Goal: Transaction & Acquisition: Obtain resource

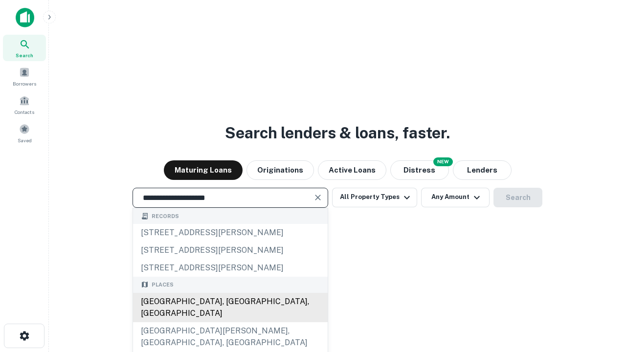
click at [230, 322] on div "Santa Monica, CA, USA" at bounding box center [230, 307] width 195 height 29
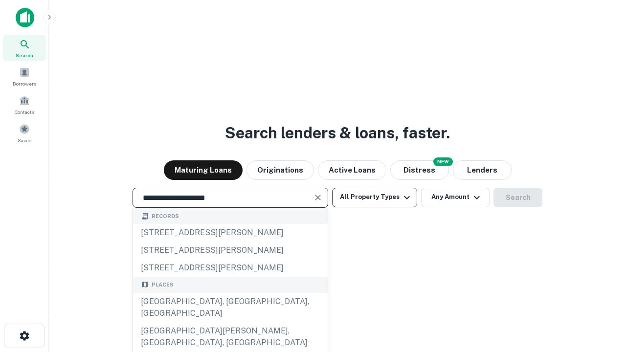
type input "**********"
click at [375, 197] on button "All Property Types" at bounding box center [374, 198] width 85 height 20
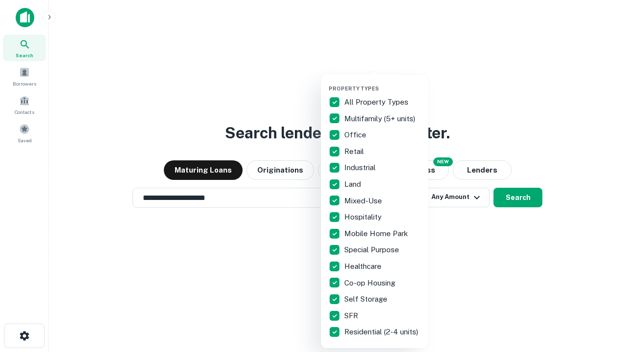
click at [383, 82] on button "button" at bounding box center [383, 82] width 108 height 0
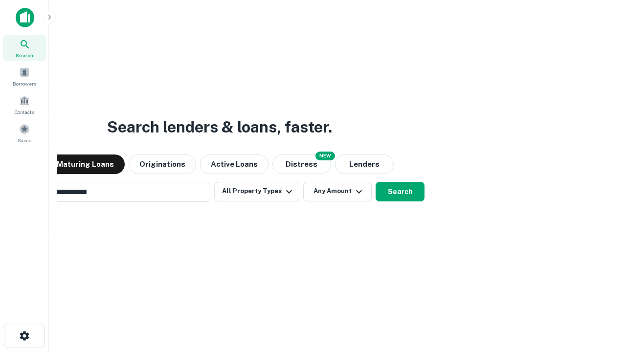
scroll to position [15, 0]
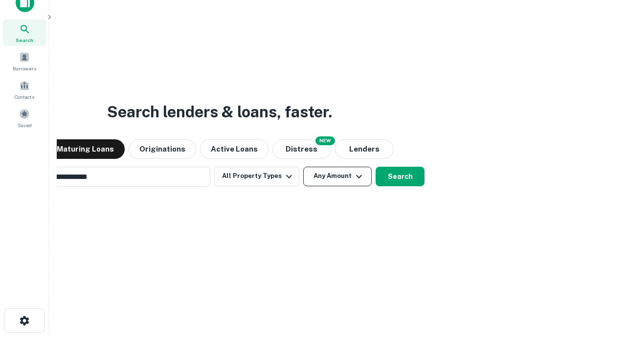
click at [303, 167] on button "Any Amount" at bounding box center [337, 177] width 69 height 20
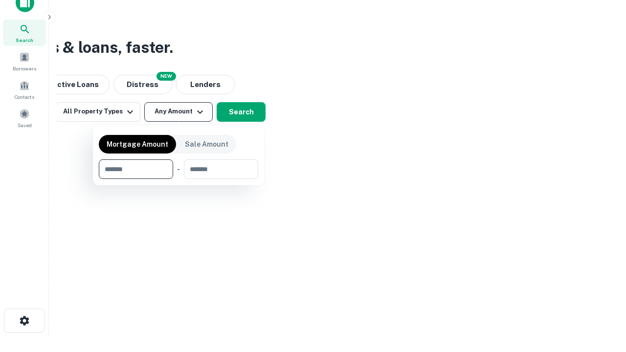
scroll to position [16, 0]
type input "*******"
click at [179, 179] on button "button" at bounding box center [179, 179] width 160 height 0
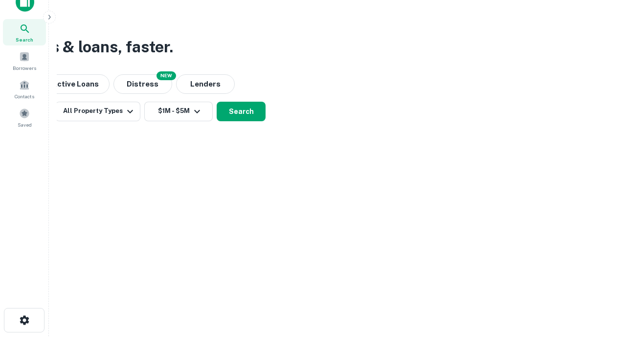
scroll to position [15, 0]
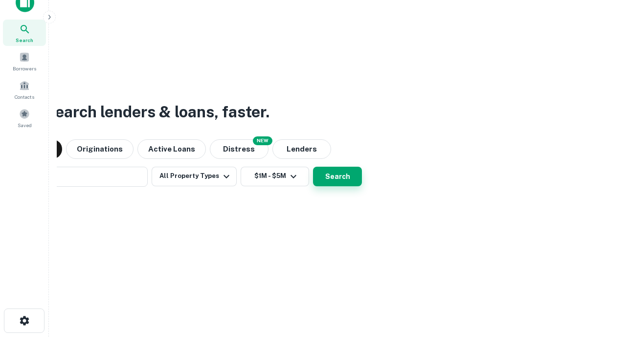
click at [313, 167] on button "Search" at bounding box center [337, 177] width 49 height 20
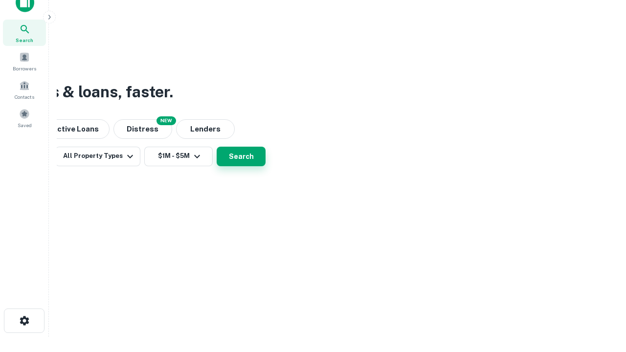
scroll to position [16, 0]
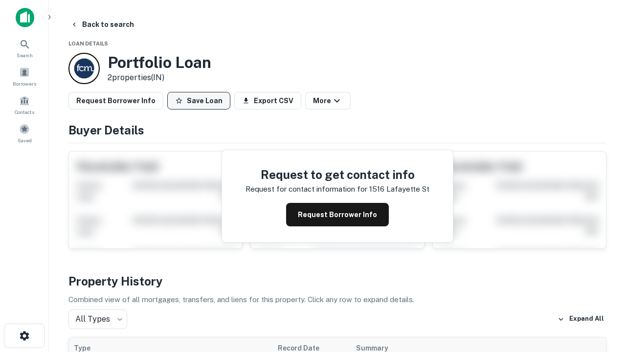
click at [199, 101] on button "Save Loan" at bounding box center [198, 101] width 63 height 18
click at [201, 101] on button "Save Loan" at bounding box center [198, 101] width 63 height 18
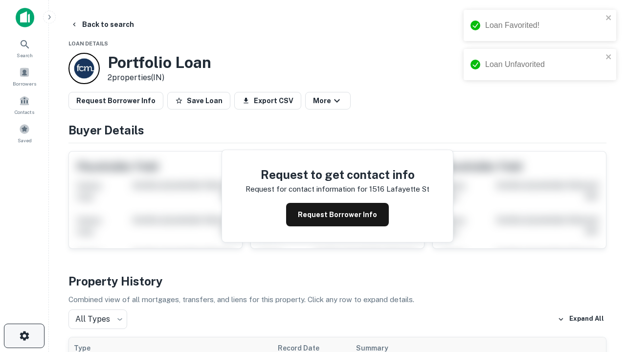
click at [24, 336] on icon "button" at bounding box center [25, 336] width 12 height 12
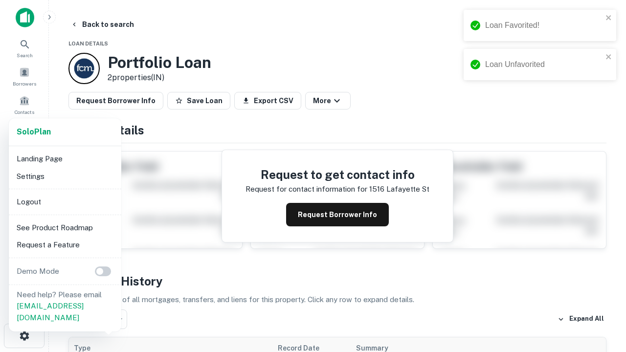
click at [65, 202] on li "Logout" at bounding box center [65, 202] width 105 height 18
